Goal: Transaction & Acquisition: Subscribe to service/newsletter

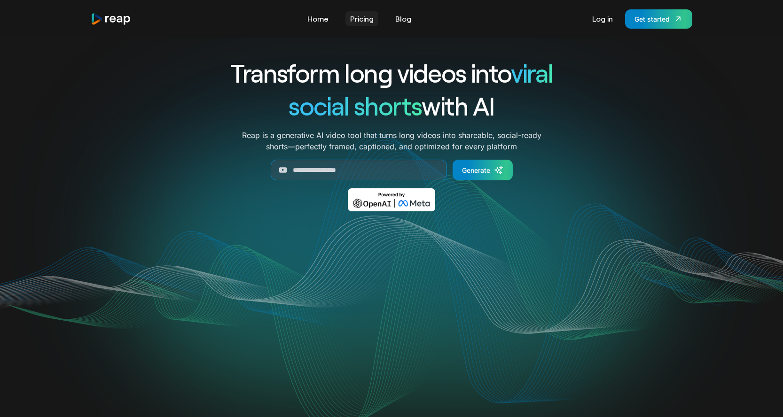
click at [362, 21] on link "Pricing" at bounding box center [361, 18] width 33 height 15
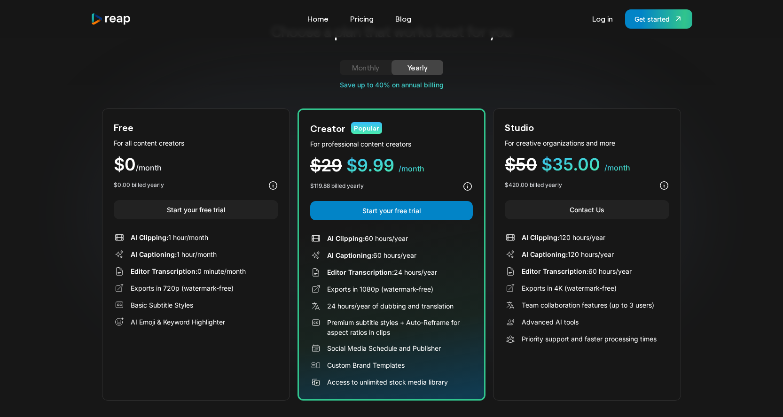
scroll to position [39, 0]
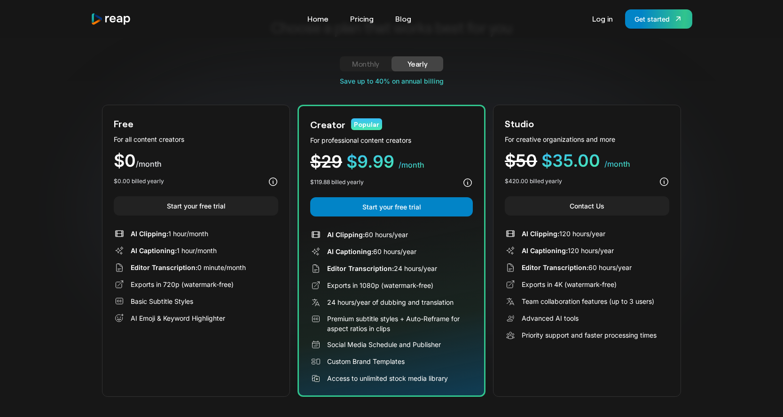
click at [376, 63] on div "Monthly" at bounding box center [365, 63] width 29 height 11
